Goal: Entertainment & Leisure: Consume media (video, audio)

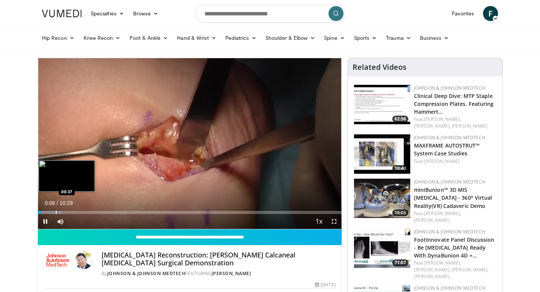
click at [55, 212] on div "Progress Bar" at bounding box center [50, 212] width 24 height 3
click at [63, 212] on div "Progress Bar" at bounding box center [63, 212] width 1 height 3
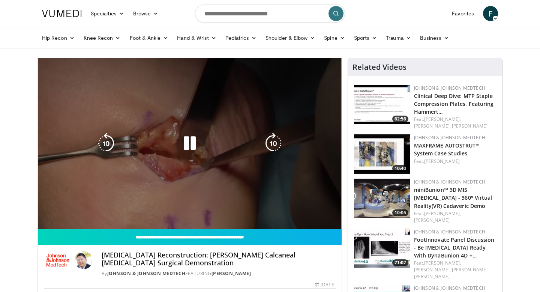
click at [77, 215] on video-js "**********" at bounding box center [190, 143] width 304 height 171
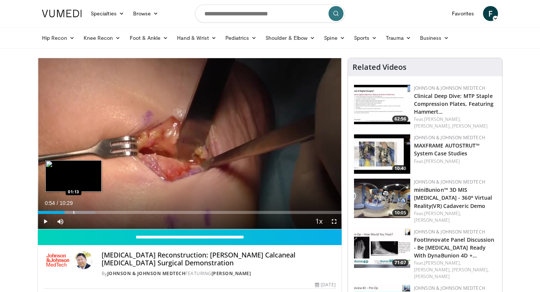
click at [73, 211] on div "Progress Bar" at bounding box center [73, 212] width 1 height 3
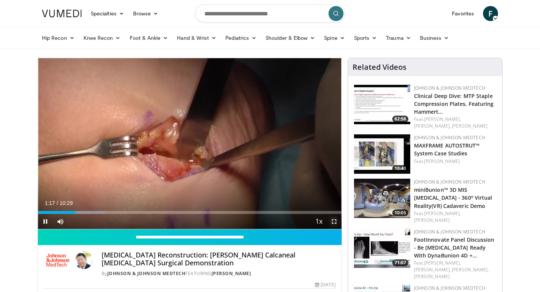
click at [332, 220] on span "Video Player" at bounding box center [333, 221] width 15 height 15
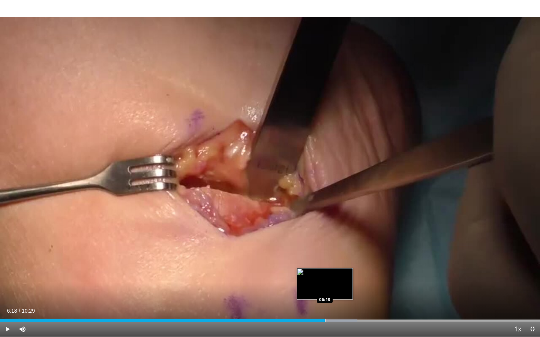
click at [325, 291] on div "Progress Bar" at bounding box center [325, 320] width 1 height 3
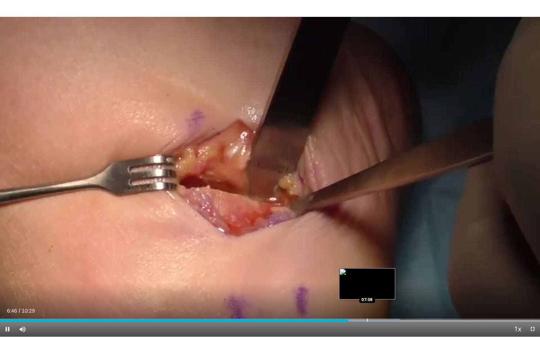
click at [367, 291] on div "Progress Bar" at bounding box center [367, 320] width 1 height 3
click at [378, 291] on div "Current Time 7:10 / Duration 10:29 Pause Skip Backward Skip Forward Mute 100% L…" at bounding box center [270, 329] width 540 height 15
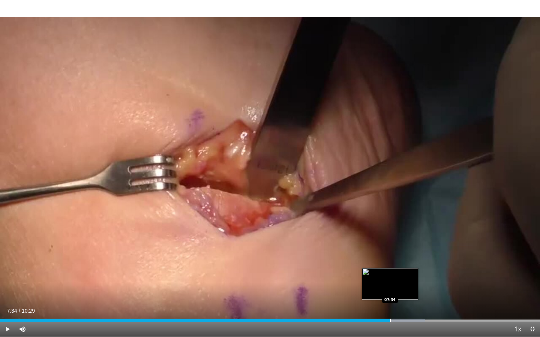
click at [390, 291] on div "Progress Bar" at bounding box center [390, 320] width 1 height 3
click at [409, 291] on div "Progress Bar" at bounding box center [408, 320] width 1 height 3
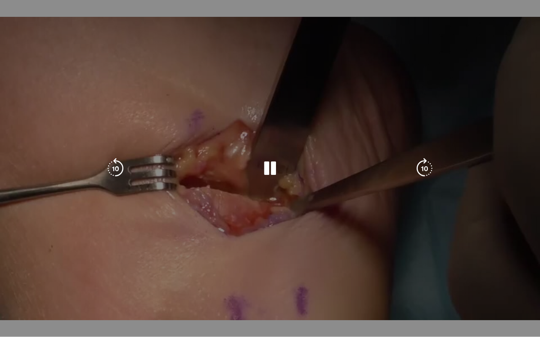
click at [424, 291] on div "10 seconds Tap to unmute" at bounding box center [270, 168] width 540 height 337
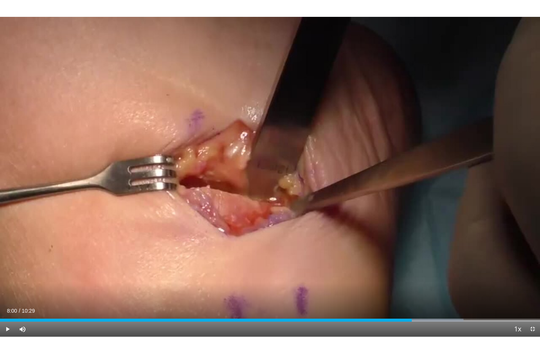
click at [430, 291] on div "Current Time 8:00 / Duration 10:29 Play Skip Backward Skip Forward Mute 100% Lo…" at bounding box center [270, 329] width 540 height 15
click at [425, 291] on div "Progress Bar" at bounding box center [425, 320] width 1 height 3
click at [443, 291] on div "Progress Bar" at bounding box center [443, 320] width 1 height 3
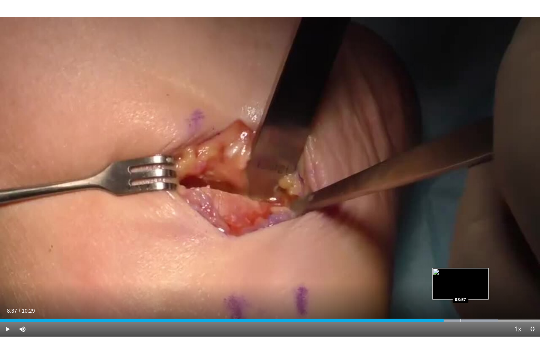
click at [460, 291] on div "Progress Bar" at bounding box center [460, 320] width 1 height 3
click at [470, 291] on div "Progress Bar" at bounding box center [470, 320] width 1 height 3
click at [477, 291] on div "Progress Bar" at bounding box center [477, 320] width 1 height 3
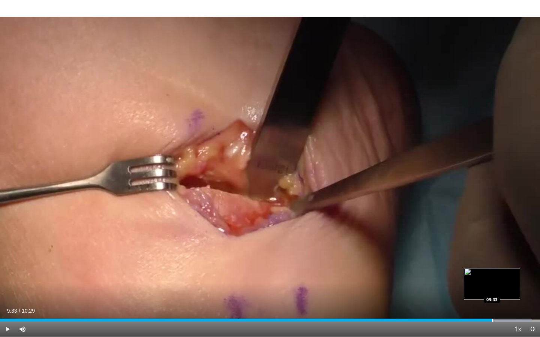
click at [492, 291] on div "Progress Bar" at bounding box center [492, 320] width 1 height 3
click at [519, 291] on div "Progress Bar" at bounding box center [519, 320] width 1 height 3
click at [531, 291] on div "Progress Bar" at bounding box center [531, 320] width 1 height 3
